Goal: Transaction & Acquisition: Purchase product/service

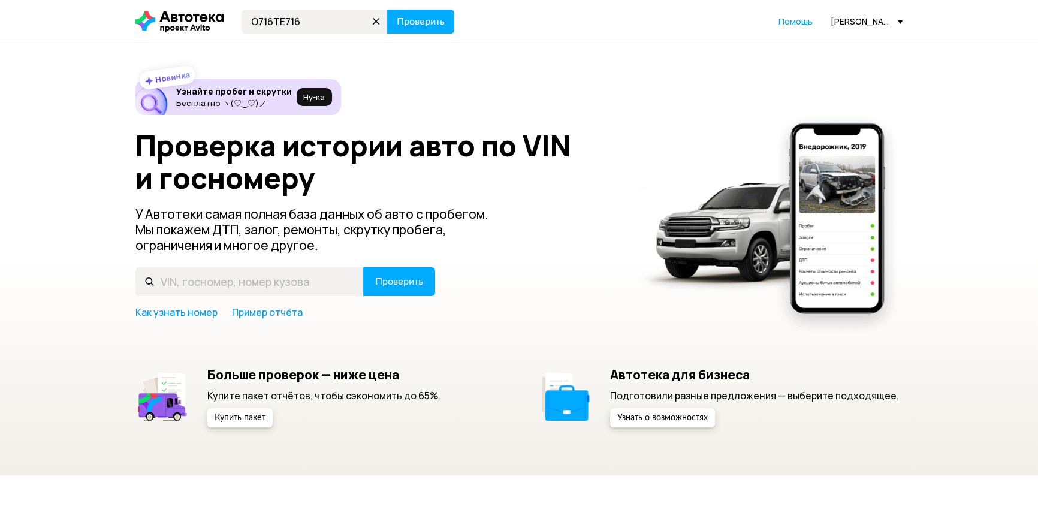
type input "О716ТЕ716"
click at [387, 10] on button "Проверить" at bounding box center [420, 22] width 67 height 24
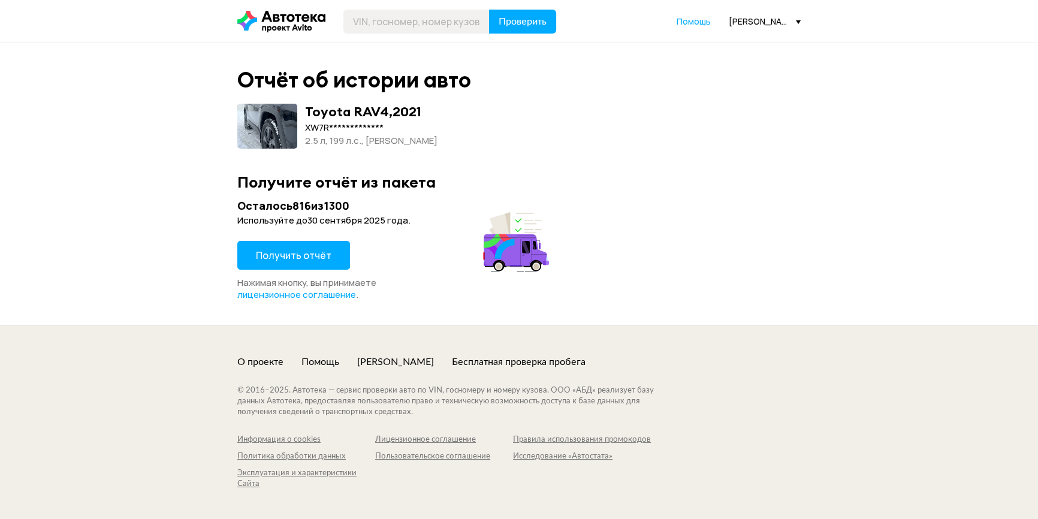
click at [314, 256] on span "Получить отчёт" at bounding box center [294, 255] width 76 height 13
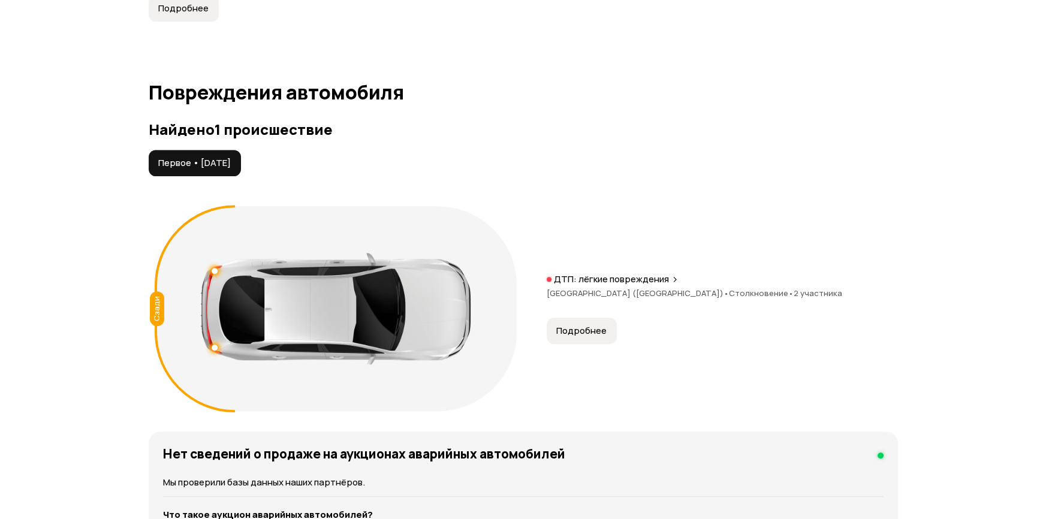
scroll to position [1307, 0]
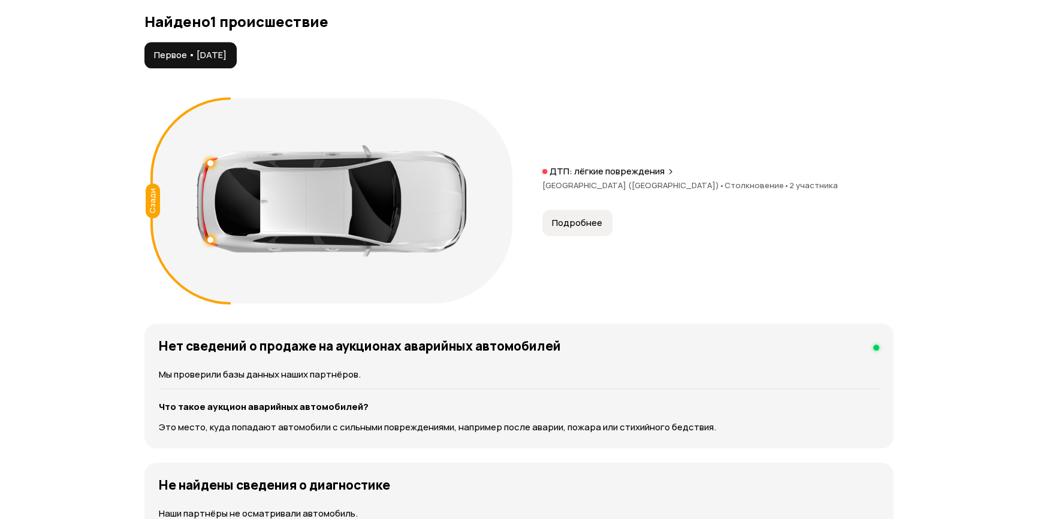
click at [575, 219] on span "Подробнее" at bounding box center [577, 223] width 50 height 12
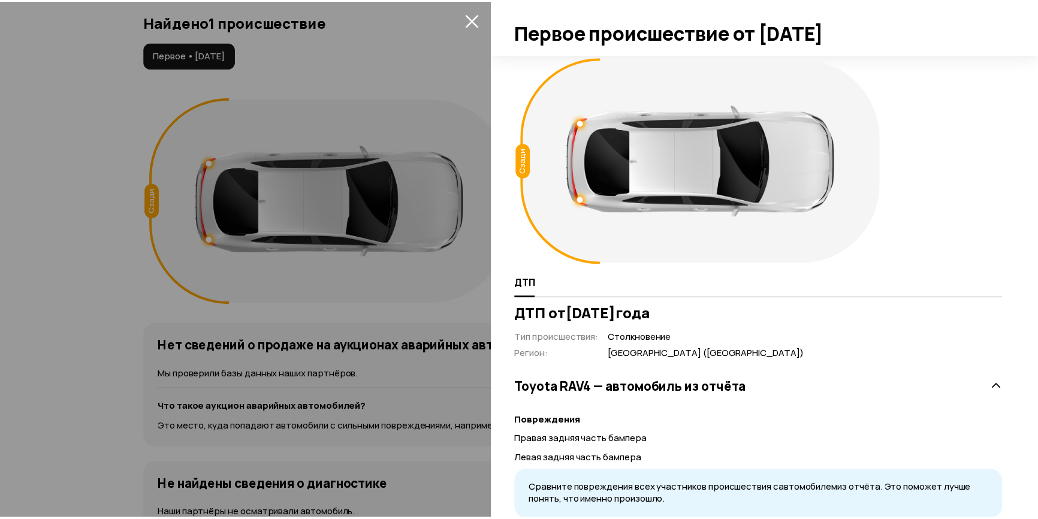
scroll to position [0, 0]
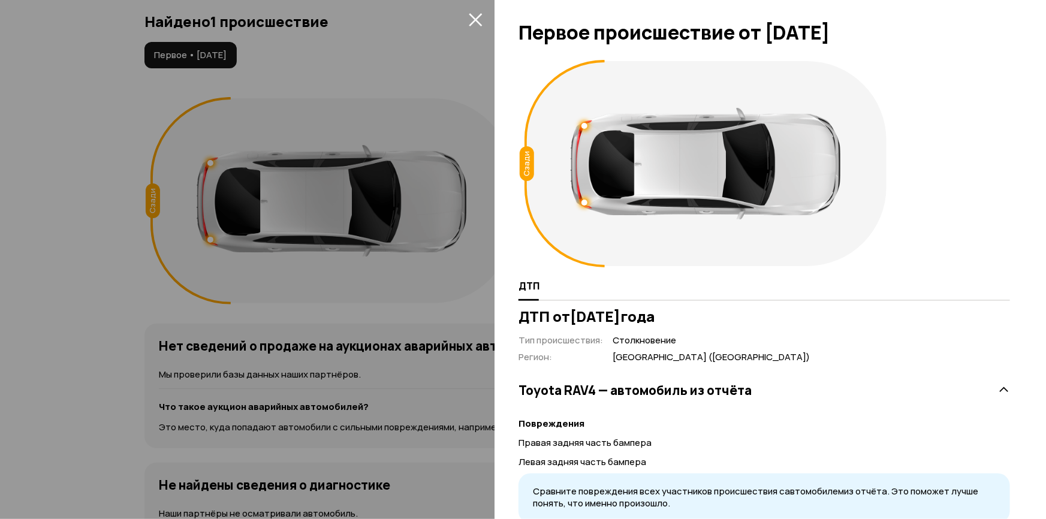
click at [472, 19] on icon "закрыть" at bounding box center [476, 20] width 14 height 14
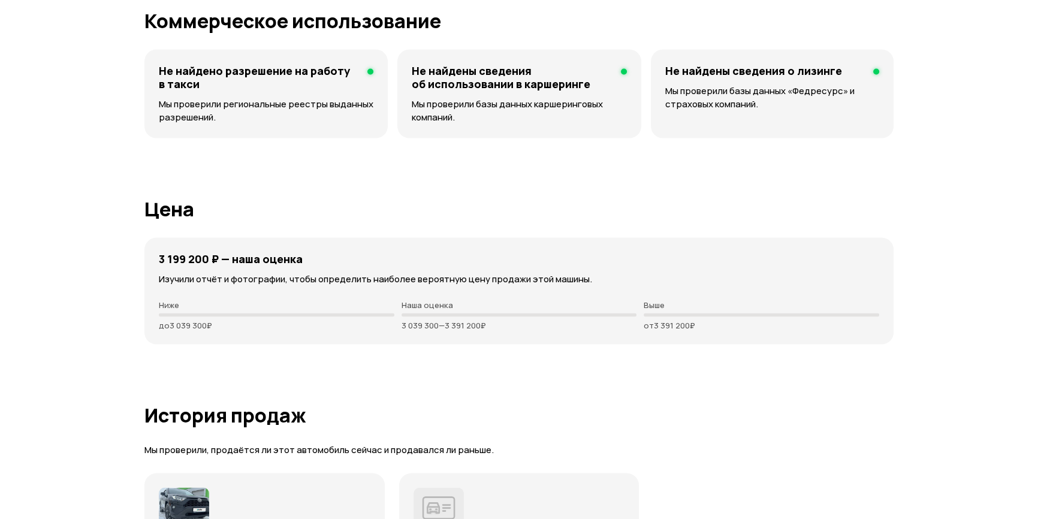
scroll to position [3050, 0]
